Goal: Task Accomplishment & Management: Complete application form

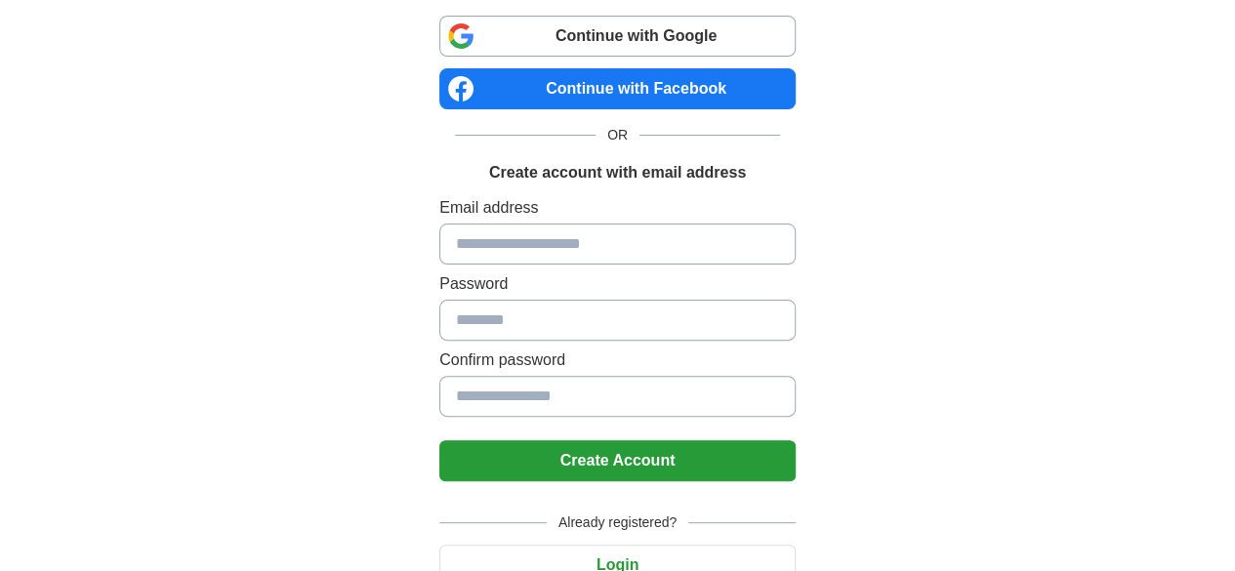
scroll to position [127, 0]
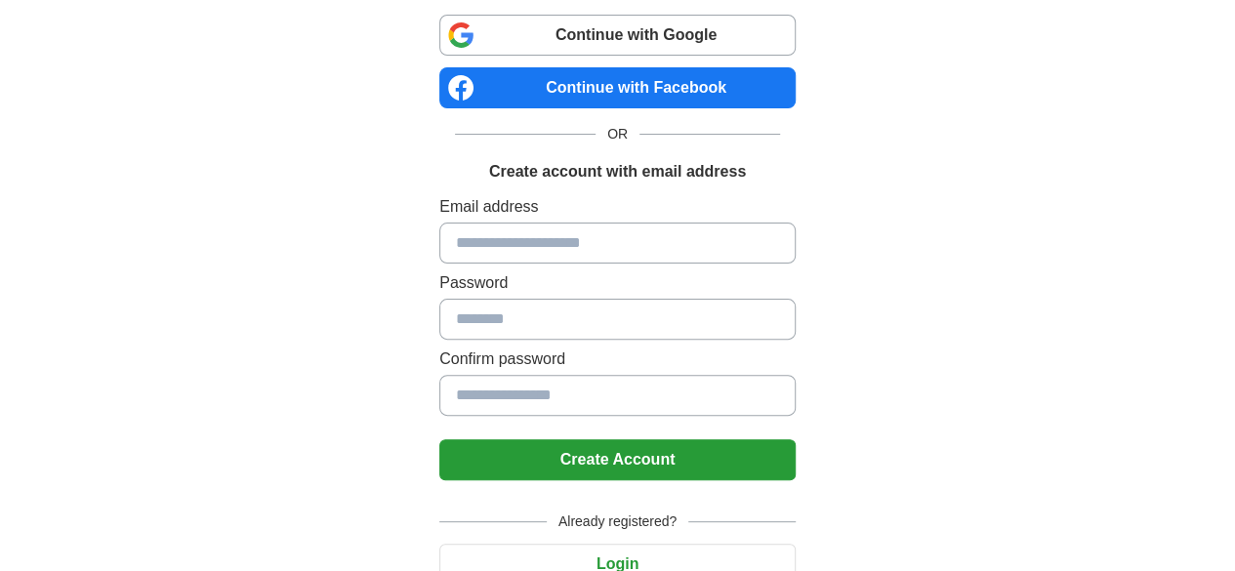
click at [562, 256] on input at bounding box center [617, 243] width 356 height 41
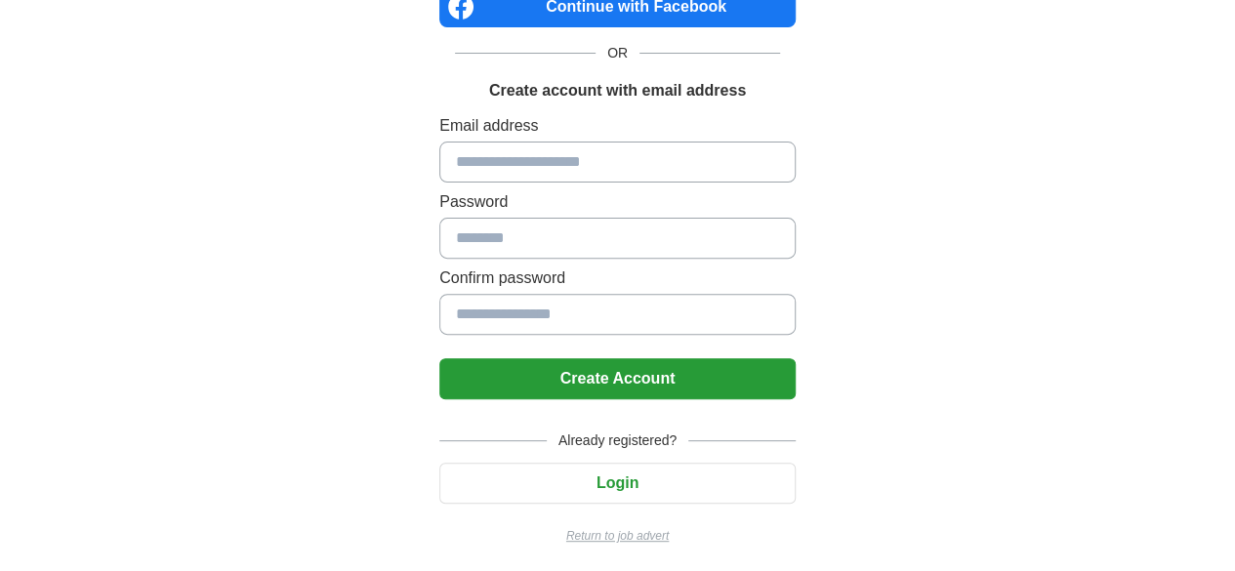
click at [555, 470] on button "Login" at bounding box center [617, 483] width 356 height 41
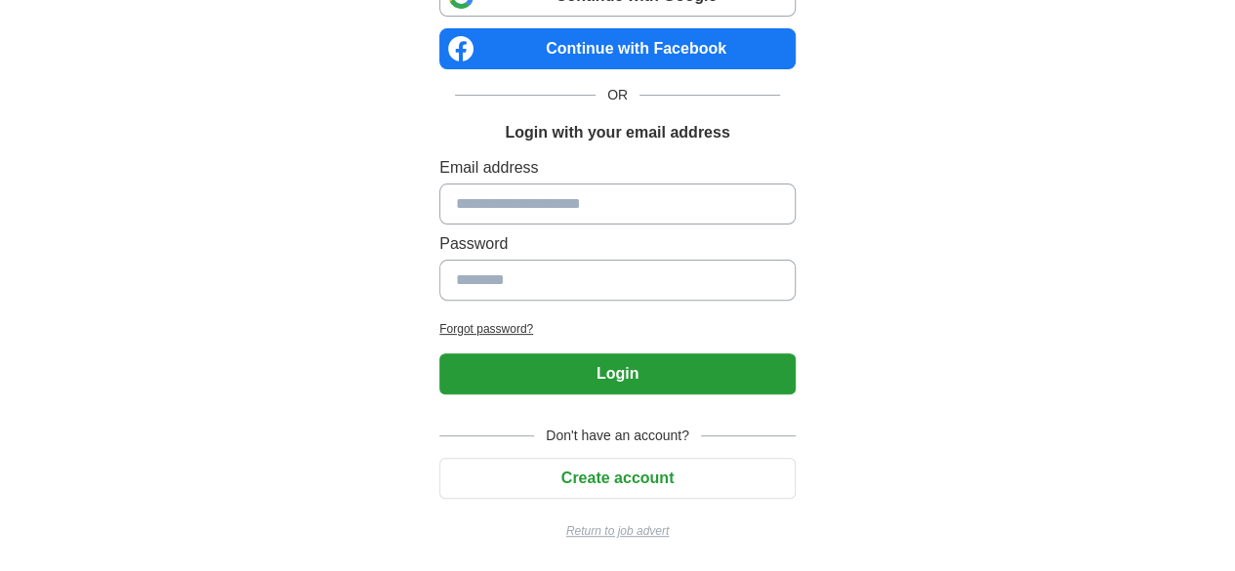
scroll to position [162, 0]
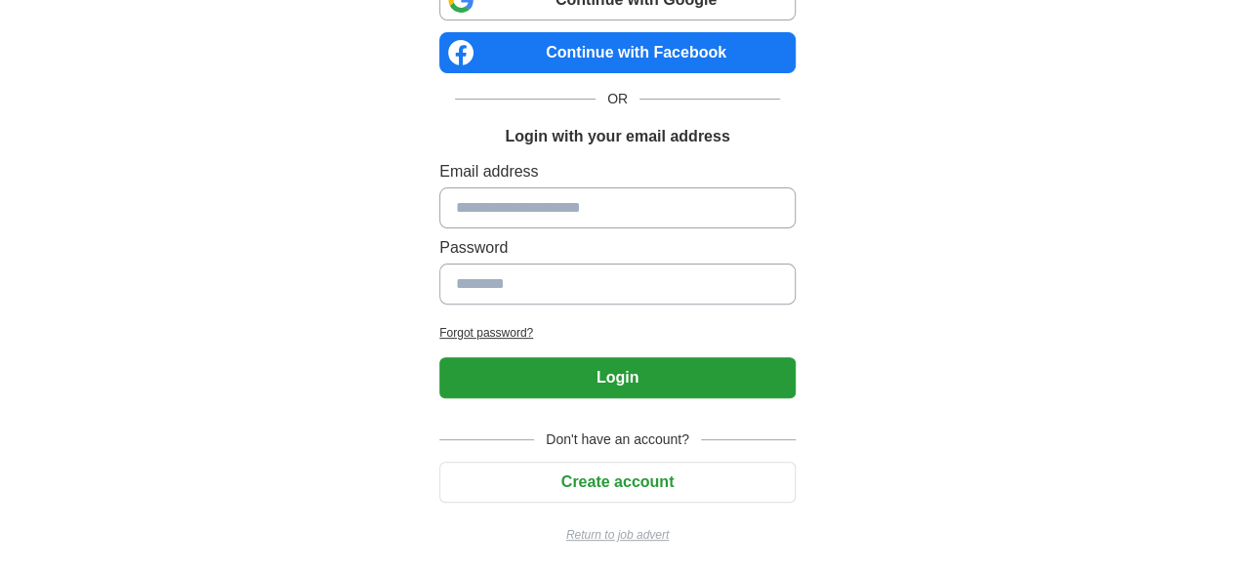
click at [499, 220] on input at bounding box center [617, 207] width 356 height 41
type input "**********"
click at [439, 357] on button "Login" at bounding box center [617, 377] width 356 height 41
